Goal: Task Accomplishment & Management: Manage account settings

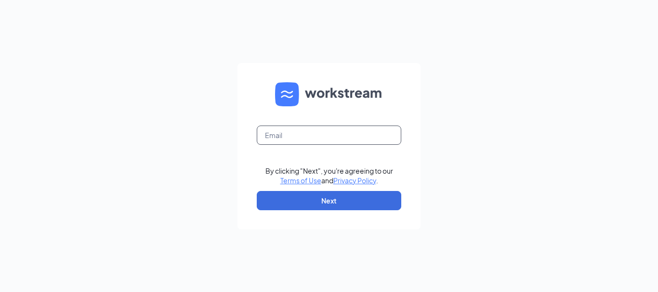
click at [336, 134] on input "text" at bounding box center [329, 135] width 144 height 19
type input "k_totherow@yahoo.com"
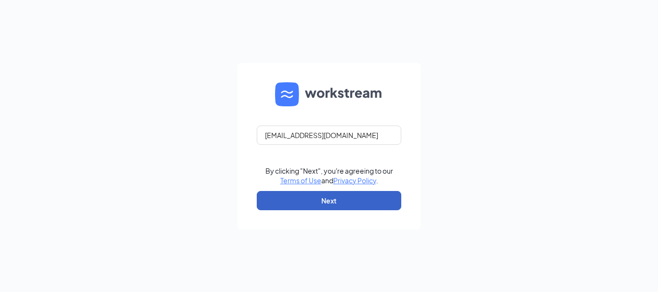
click at [307, 196] on button "Next" at bounding box center [329, 200] width 144 height 19
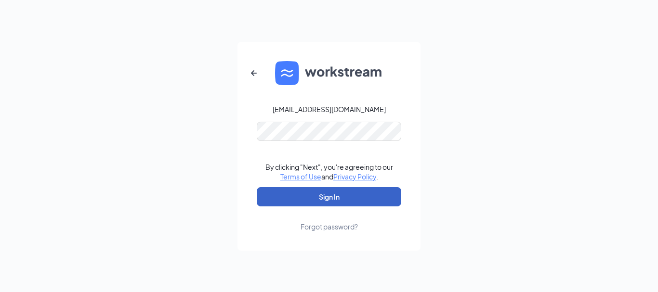
click at [321, 189] on button "Sign In" at bounding box center [329, 196] width 144 height 19
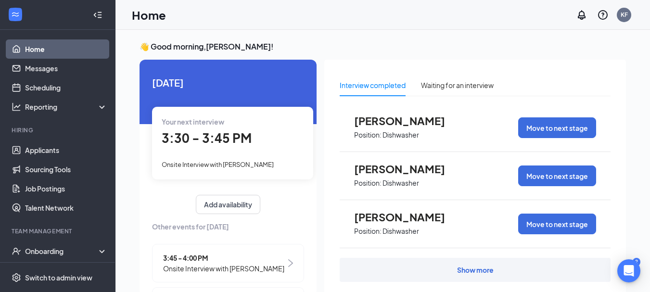
scroll to position [48, 0]
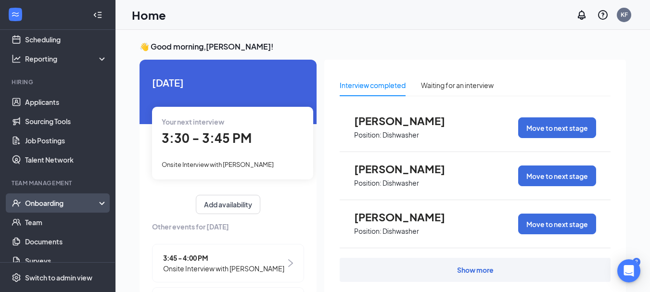
click at [52, 207] on div "Onboarding" at bounding box center [62, 203] width 74 height 10
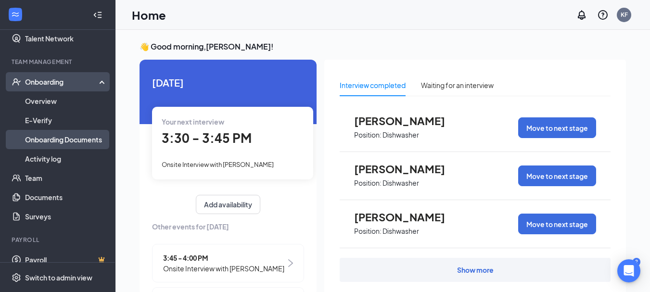
scroll to position [181, 0]
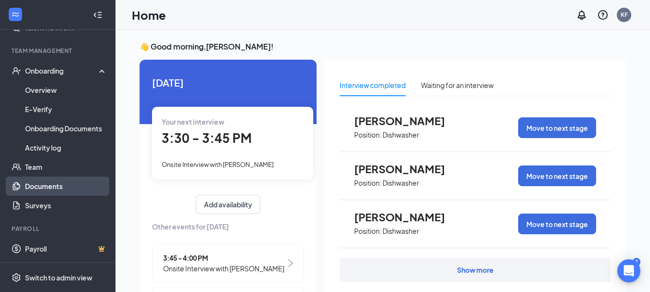
click at [50, 184] on link "Documents" at bounding box center [66, 186] width 82 height 19
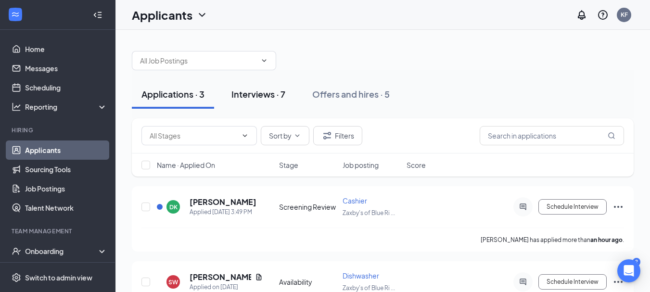
click at [247, 95] on div "Interviews · 7" at bounding box center [259, 94] width 54 height 12
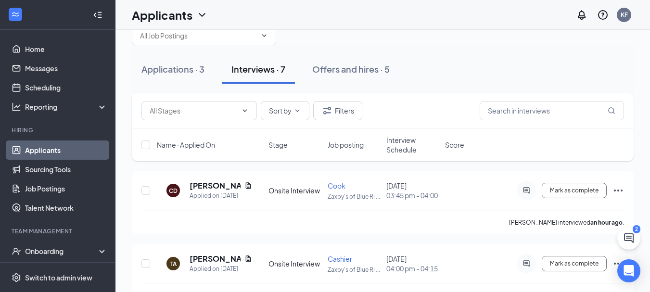
scroll to position [48, 0]
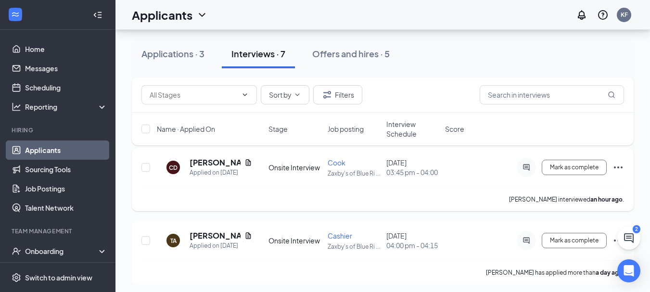
click at [614, 169] on icon "Ellipses" at bounding box center [619, 168] width 12 height 12
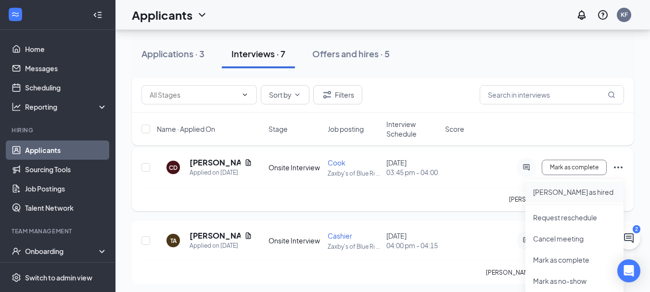
click at [565, 188] on p "Mark as hired" at bounding box center [574, 192] width 83 height 10
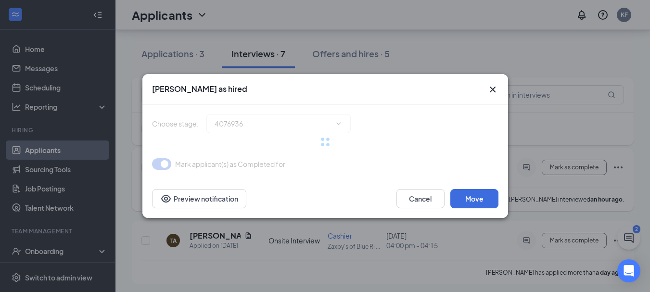
type input "Hiring Complete (final stage)"
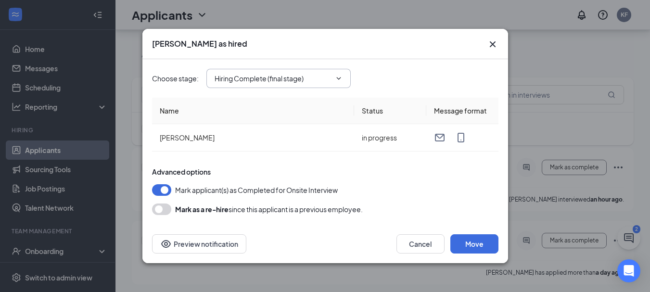
click at [340, 82] on icon "ChevronDown" at bounding box center [339, 79] width 8 height 8
click at [391, 68] on div "Choose stage : Hiring Complete (final stage) Hiring Complete (final stage)" at bounding box center [325, 78] width 347 height 39
click at [341, 78] on icon "ChevronDown" at bounding box center [339, 79] width 8 height 8
click at [371, 74] on div "Choose stage : Hiring Complete (final stage) Hiring Complete (final stage)" at bounding box center [325, 78] width 347 height 19
click at [483, 238] on button "Move" at bounding box center [475, 243] width 48 height 19
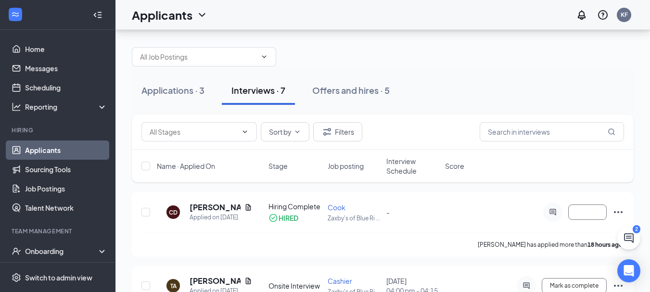
scroll to position [0, 0]
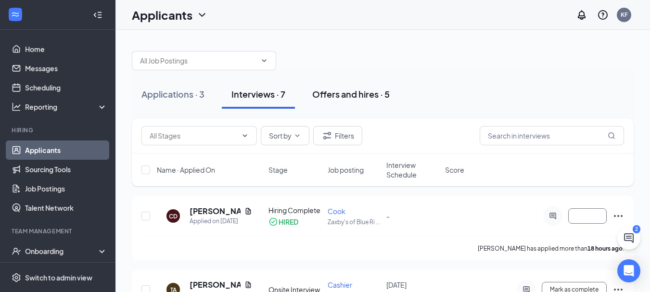
click at [350, 98] on div "Offers and hires · 5" at bounding box center [351, 94] width 78 height 12
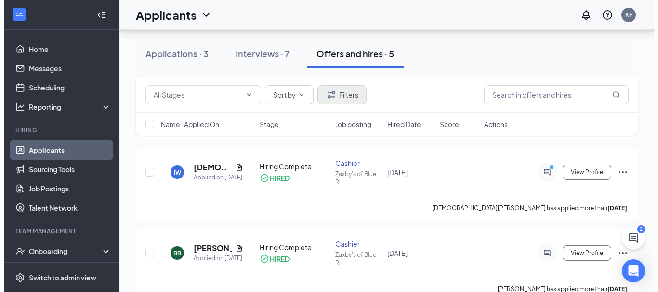
scroll to position [241, 0]
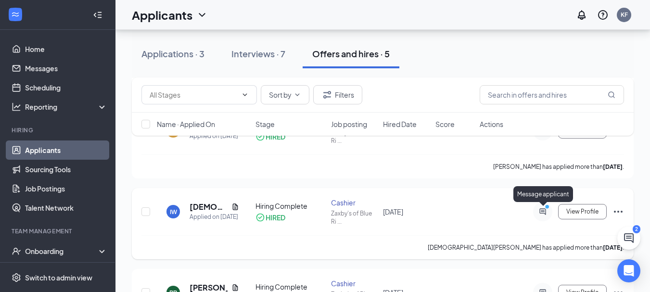
click at [545, 211] on icon "PrimaryDot" at bounding box center [549, 208] width 12 height 8
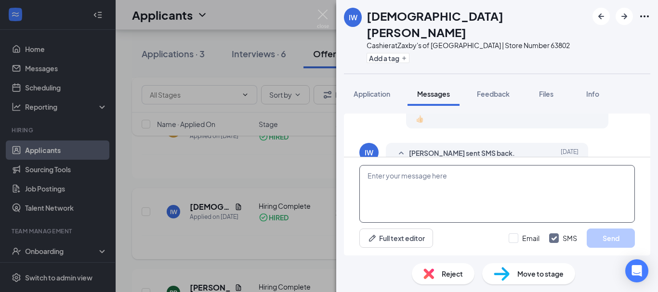
scroll to position [555, 0]
